Goal: Information Seeking & Learning: Find specific fact

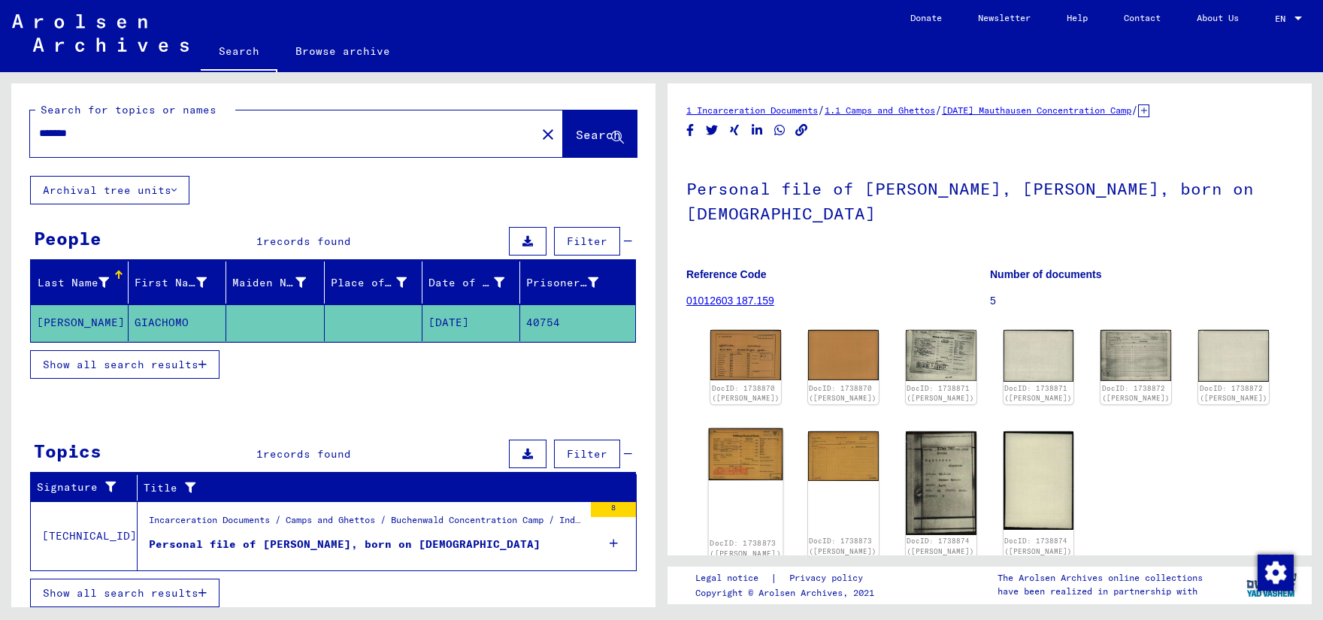
click at [746, 440] on img at bounding box center [746, 454] width 74 height 52
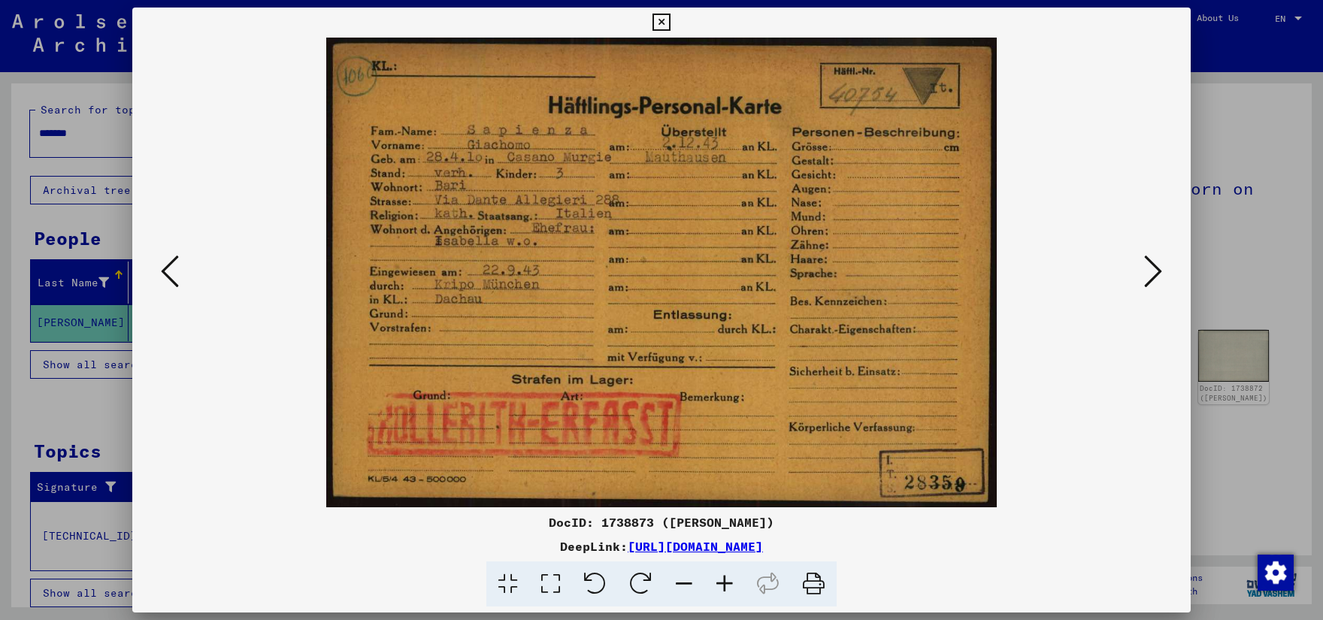
click at [98, 403] on div at bounding box center [661, 310] width 1323 height 620
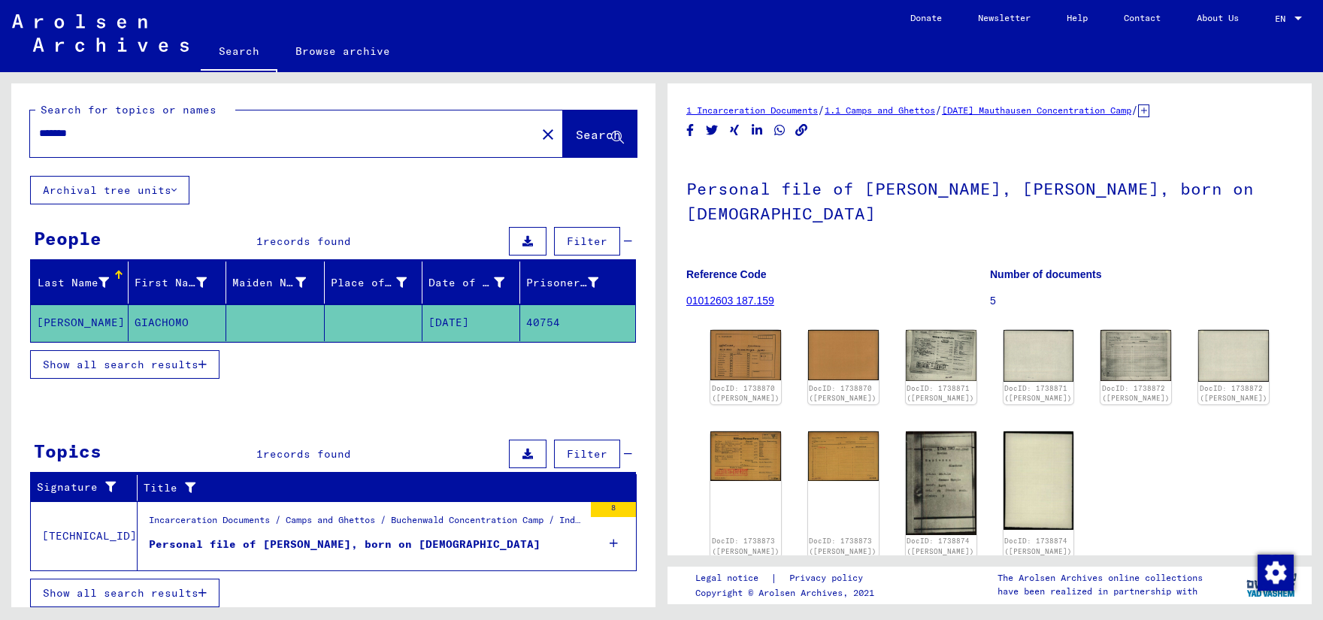
click at [132, 134] on input "*******" at bounding box center [283, 134] width 488 height 16
type input "*"
type input "**********"
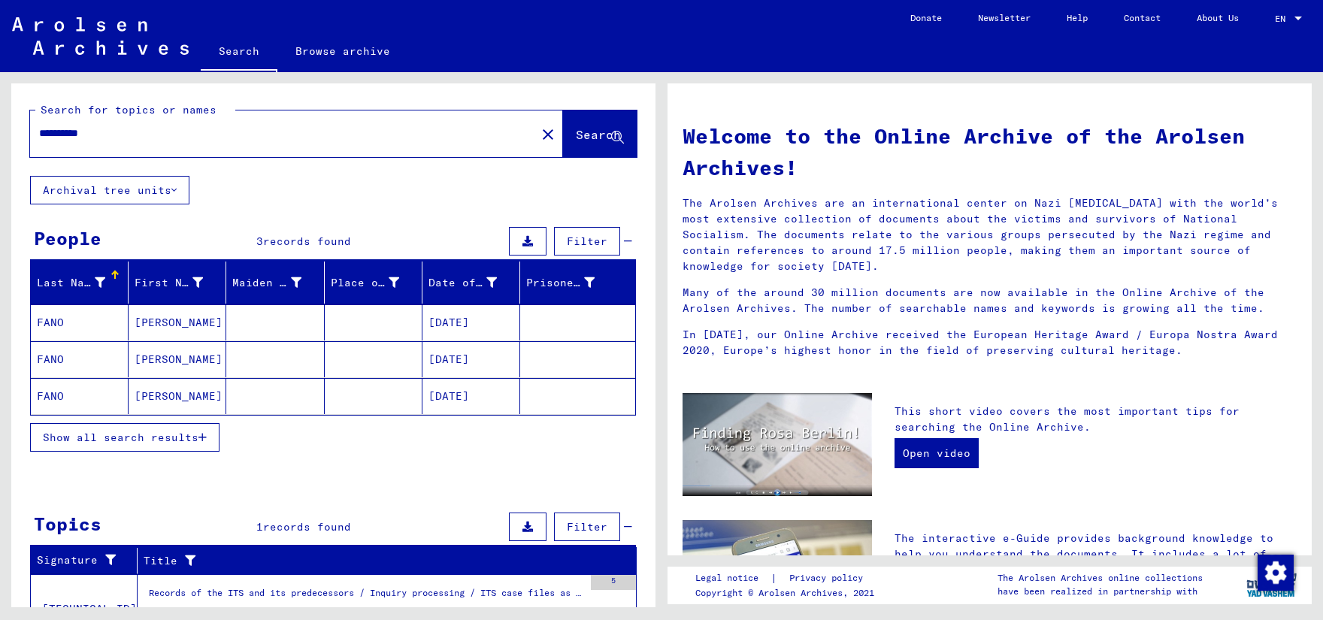
click at [453, 321] on mat-cell "[DATE]" at bounding box center [471, 322] width 98 height 36
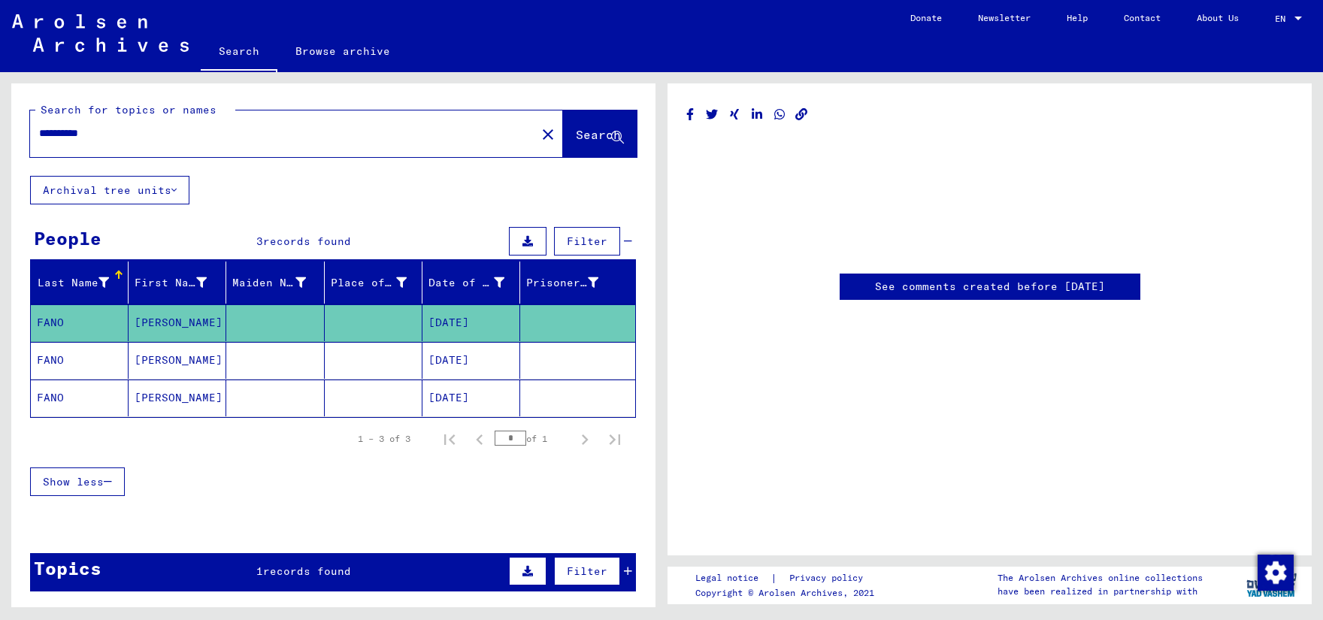
click at [691, 279] on yv-its-disqus "See comments created before [DATE]" at bounding box center [989, 302] width 607 height 57
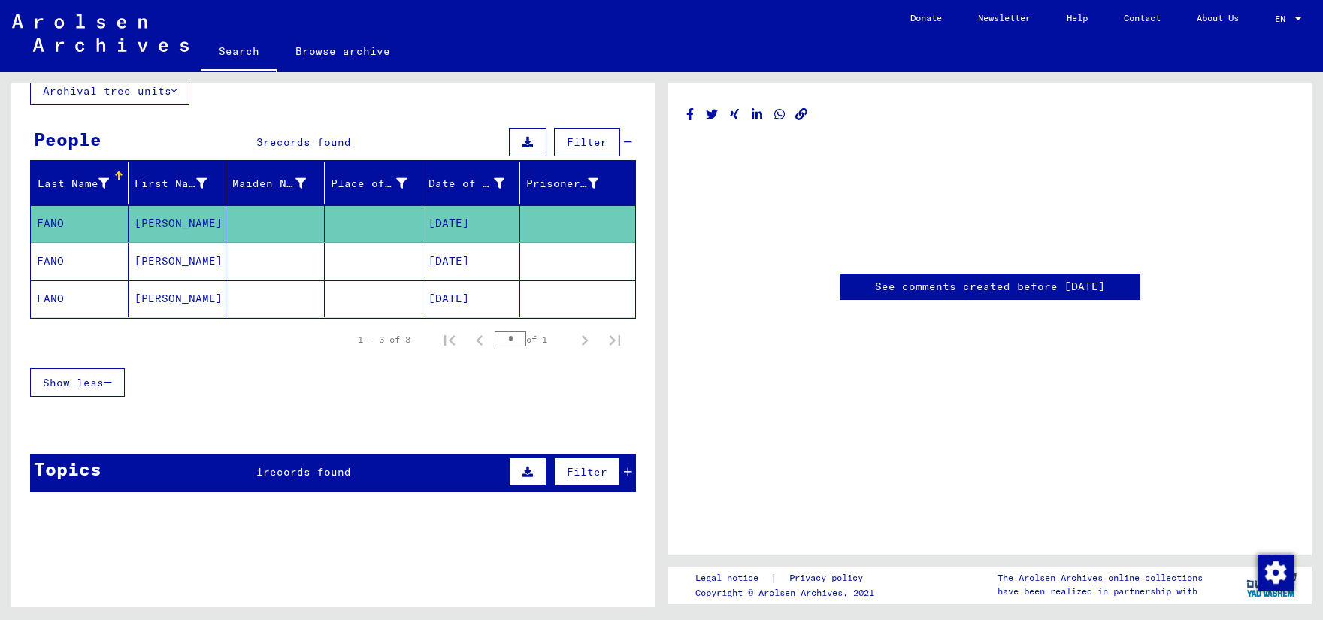
scroll to position [107, 0]
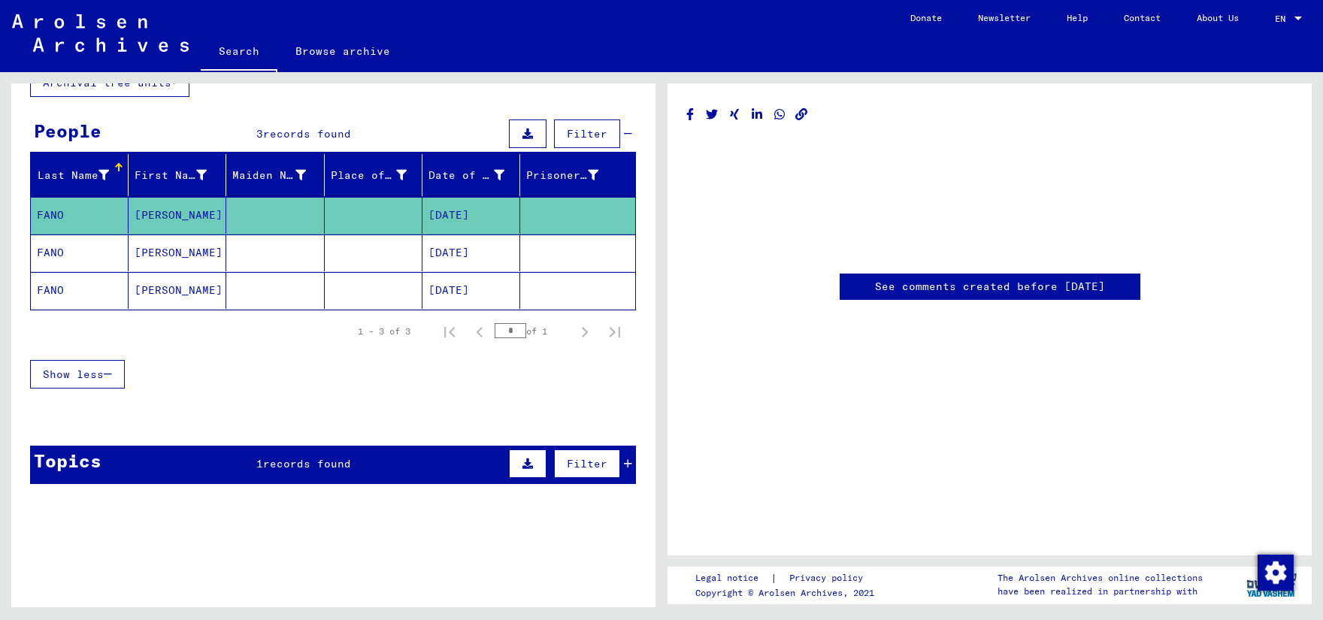
click at [630, 466] on icon at bounding box center [628, 464] width 8 height 11
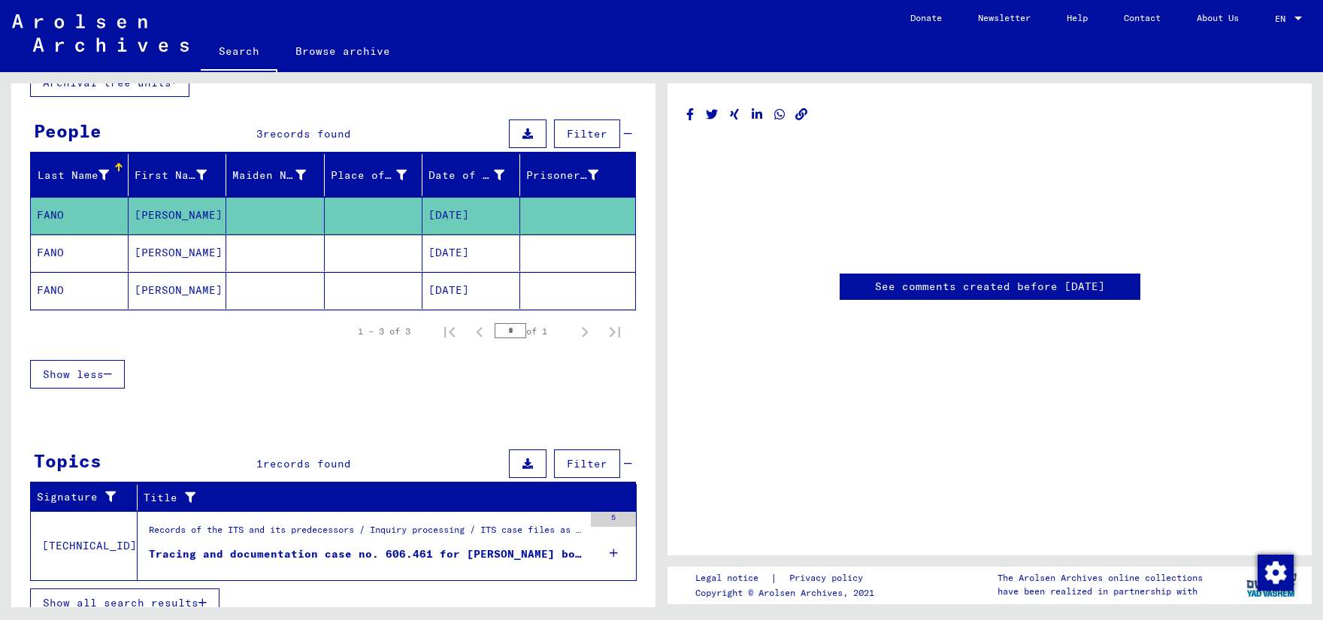
click at [548, 380] on div "Show less" at bounding box center [333, 375] width 606 height 44
click at [608, 550] on div "5" at bounding box center [613, 546] width 45 height 68
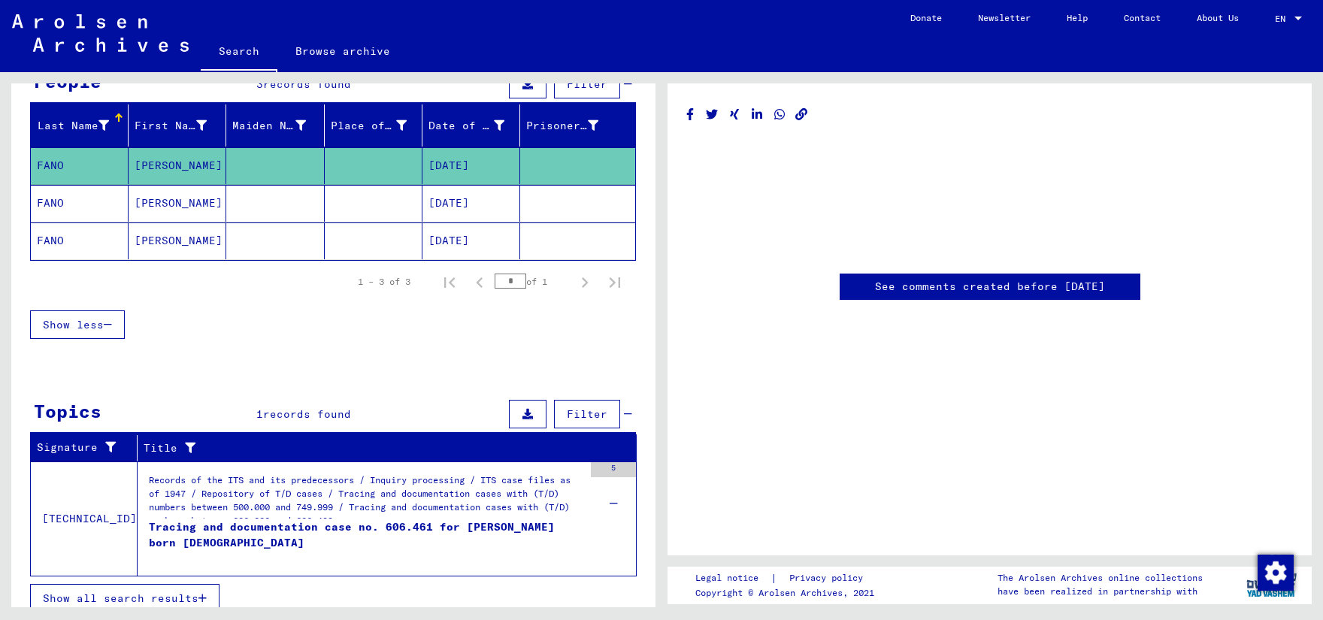
scroll to position [168, 0]
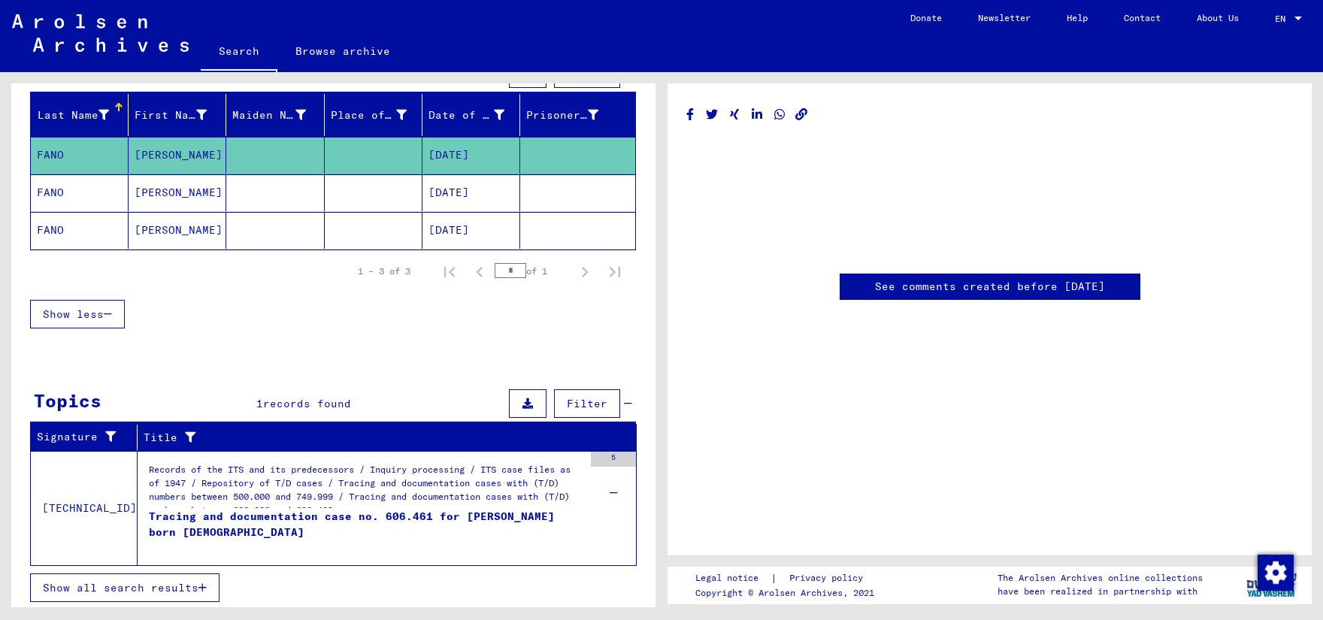
click at [515, 517] on div "Tracing and documentation case no. 606.461 for [PERSON_NAME] born [DEMOGRAPHIC_…" at bounding box center [366, 531] width 435 height 45
